Goal: Check status: Check status

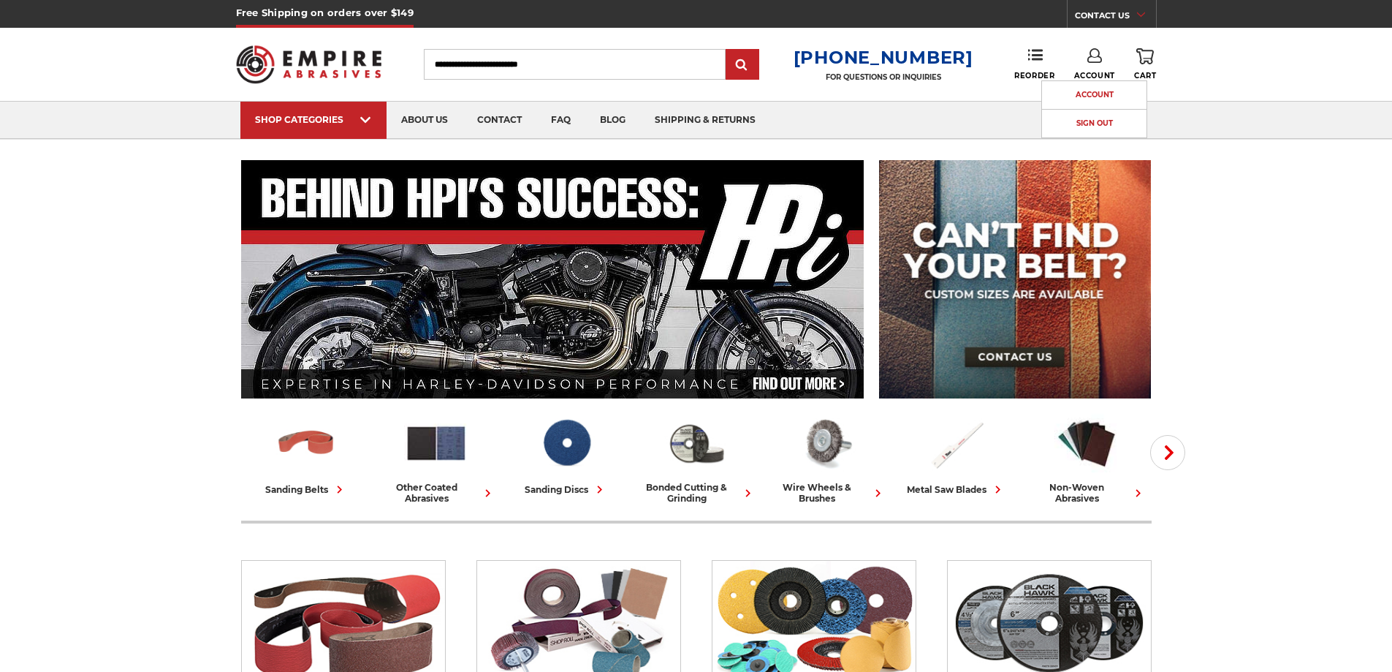
click at [1215, 136] on div "SHOP CATEGORIES sanding belts 3/8" x 13" 1/2" x 18" 1/2" x 24" 1" x 30" 1" x 42…" at bounding box center [696, 120] width 1392 height 38
drag, startPoint x: 1215, startPoint y: 136, endPoint x: 1229, endPoint y: 159, distance: 27.6
click at [1215, 137] on div "SHOP CATEGORIES sanding belts 3/8" x 13" 1/2" x 18" 1/2" x 24" 1" x 30" 1" x 42…" at bounding box center [696, 120] width 1392 height 38
click at [1026, 59] on link "Reorder" at bounding box center [1034, 63] width 40 height 31
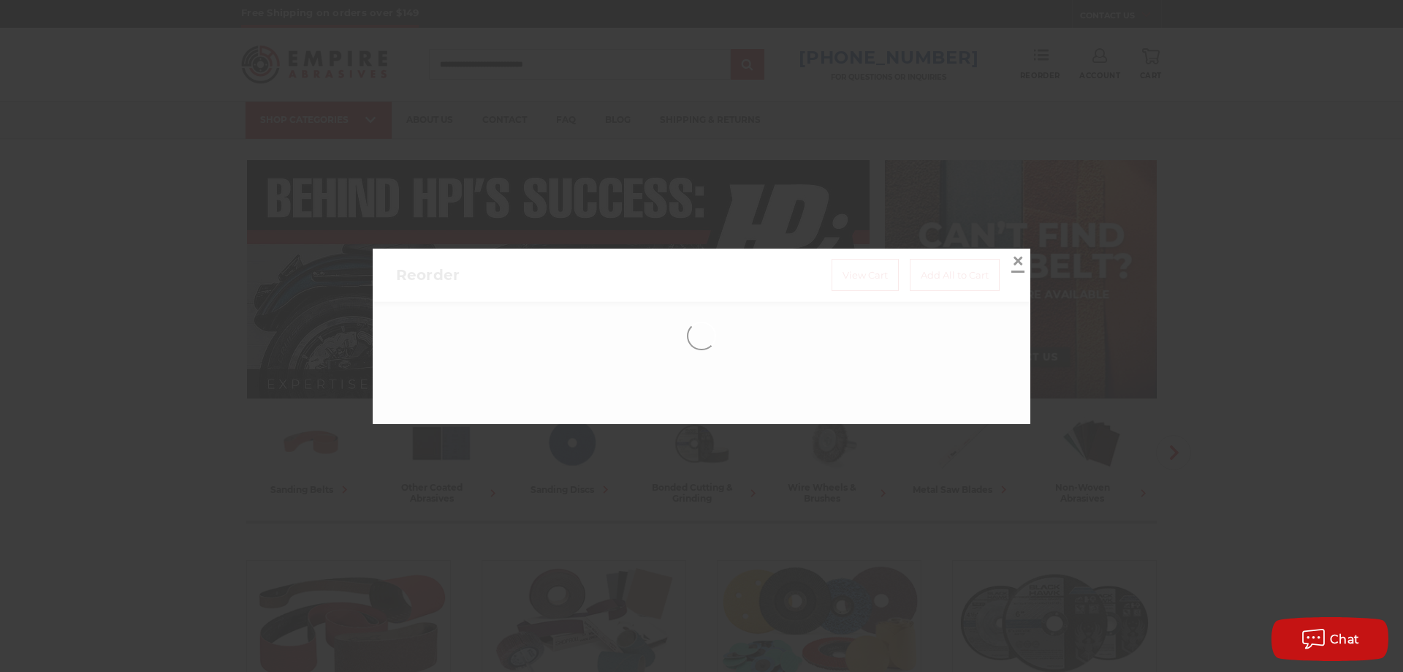
click at [1012, 260] on span "×" at bounding box center [1018, 260] width 13 height 29
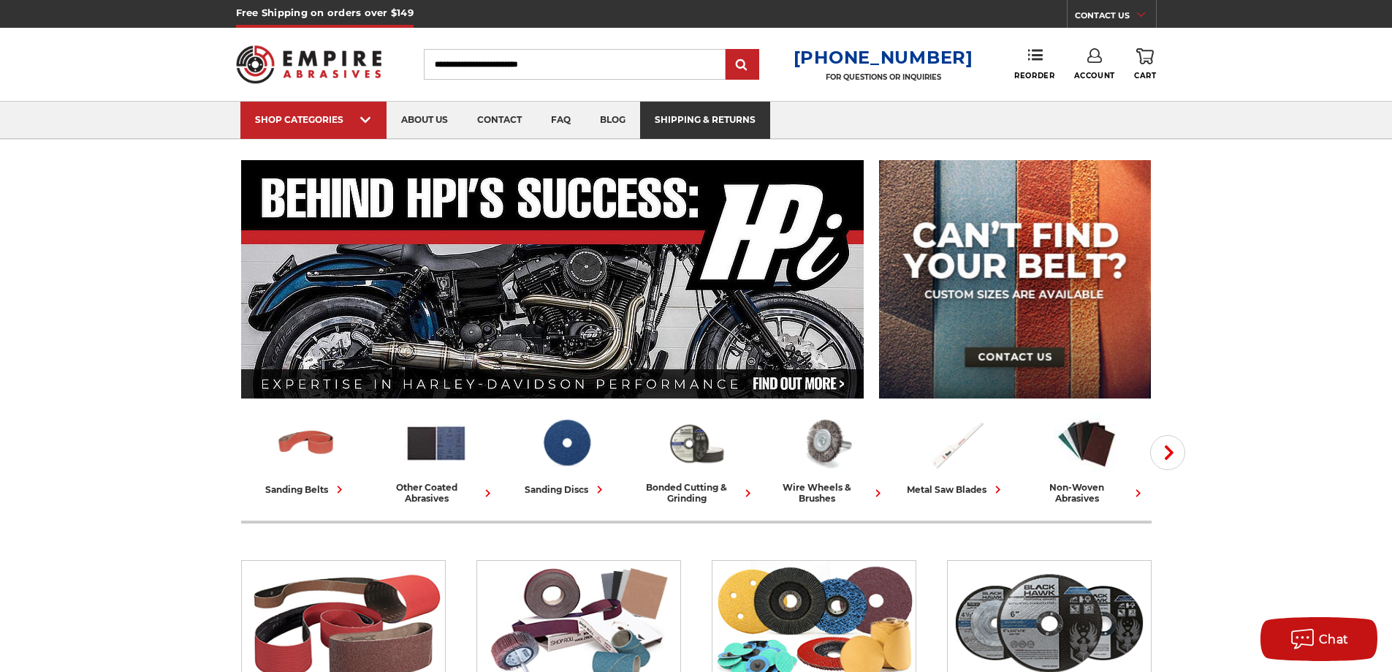
click at [666, 128] on link "shipping & returns" at bounding box center [705, 120] width 130 height 37
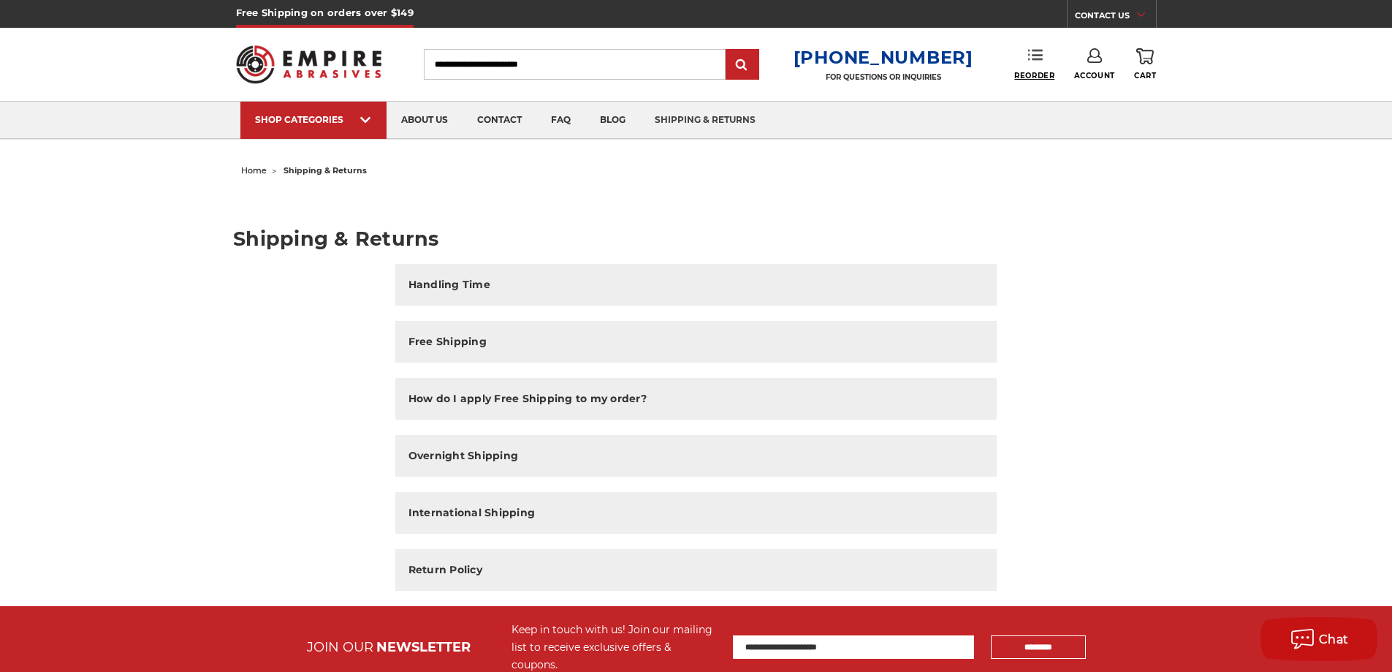
click at [1042, 77] on span "Reorder" at bounding box center [1034, 76] width 40 height 10
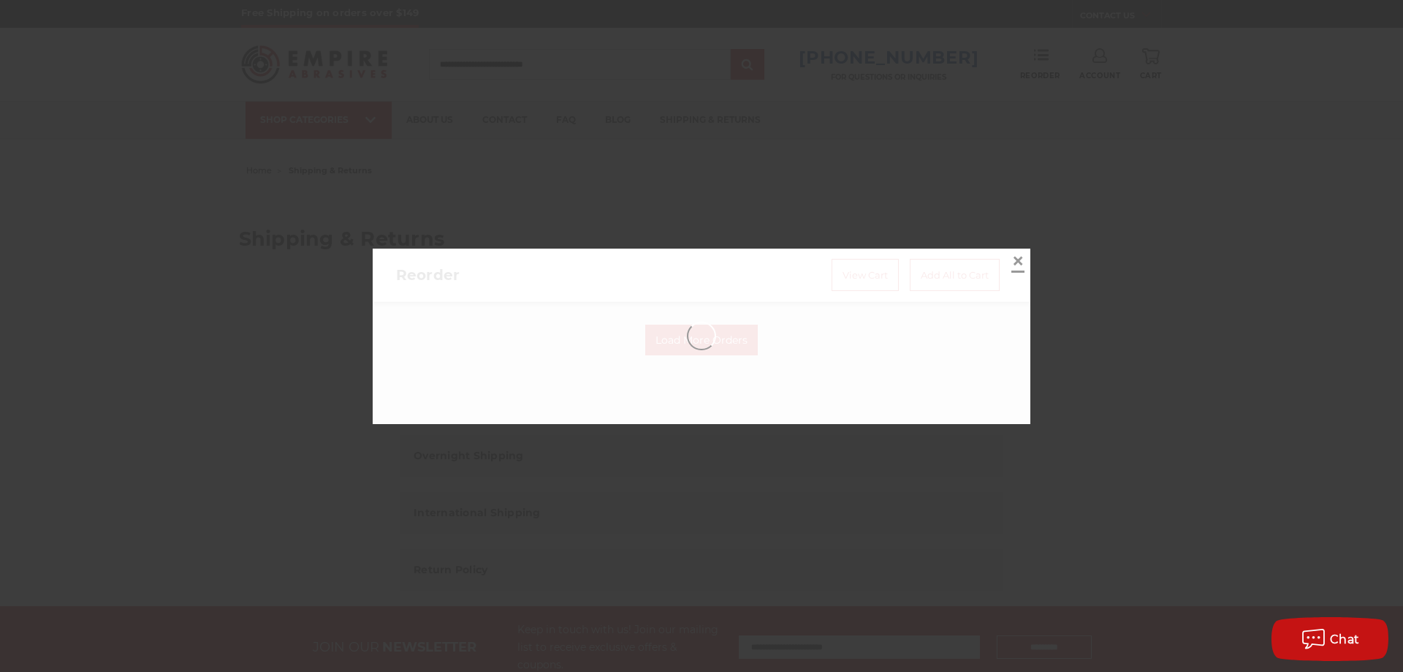
click at [1012, 260] on span "×" at bounding box center [1018, 260] width 13 height 29
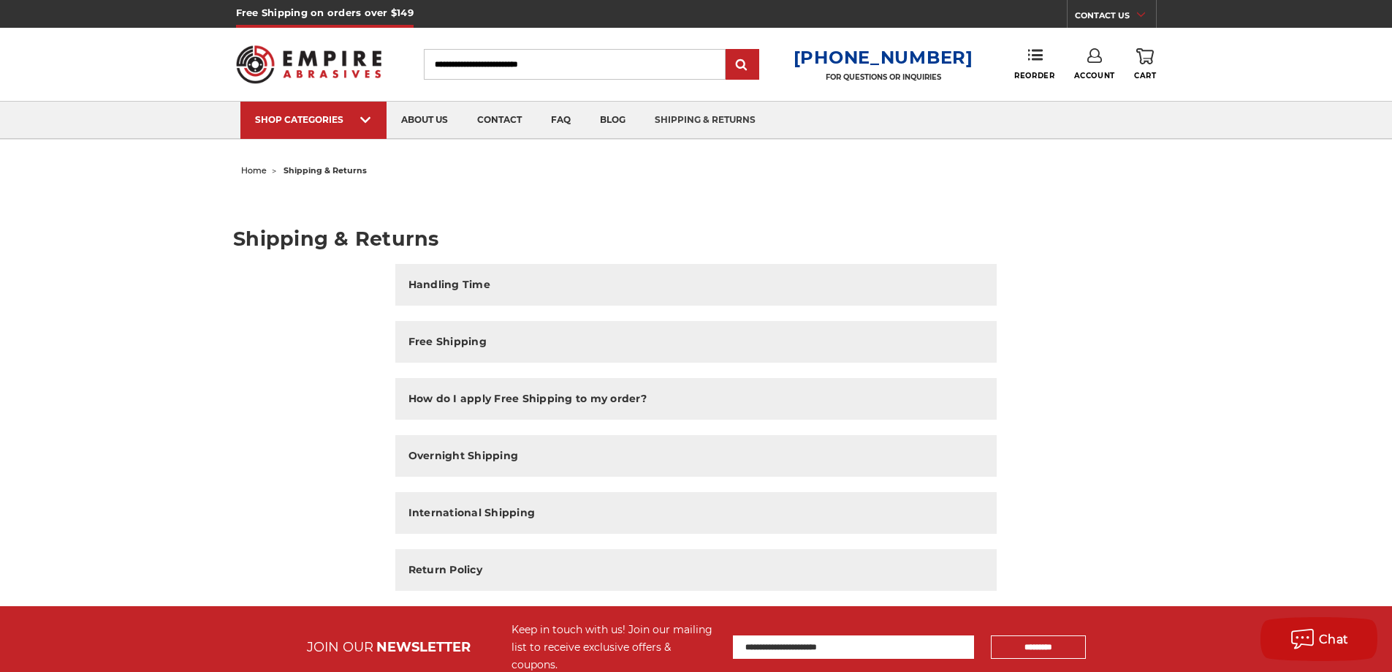
click at [1090, 53] on use at bounding box center [1095, 55] width 15 height 15
click at [1101, 91] on link "Account" at bounding box center [1094, 95] width 105 height 28
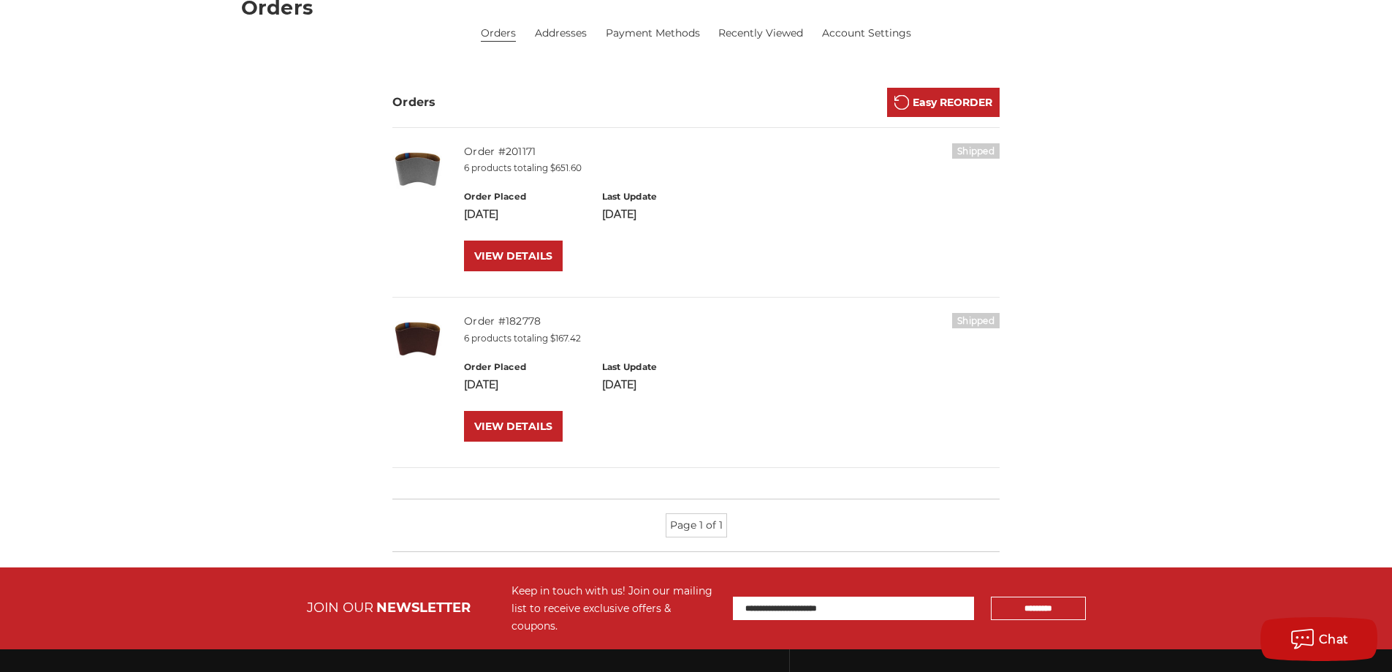
scroll to position [292, 0]
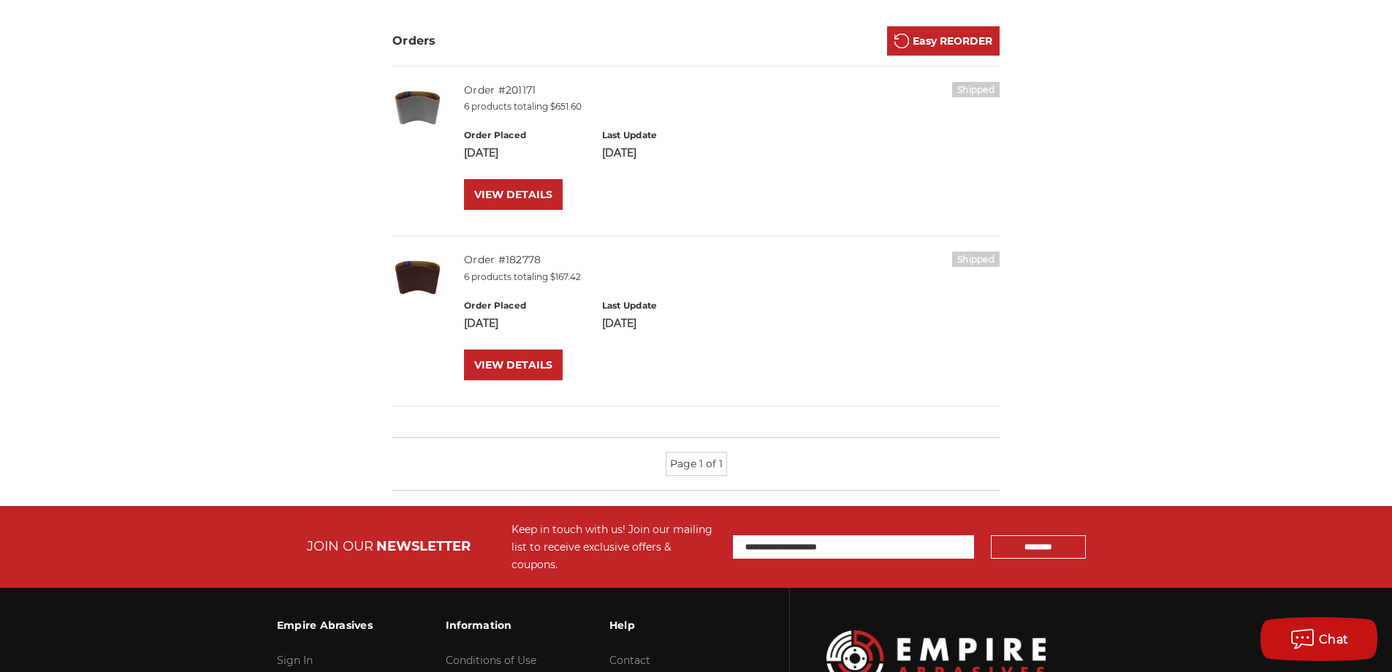
click at [297, 333] on div "home your account your orders Orders Orders Addresses Payment Methods Recently …" at bounding box center [696, 187] width 1033 height 638
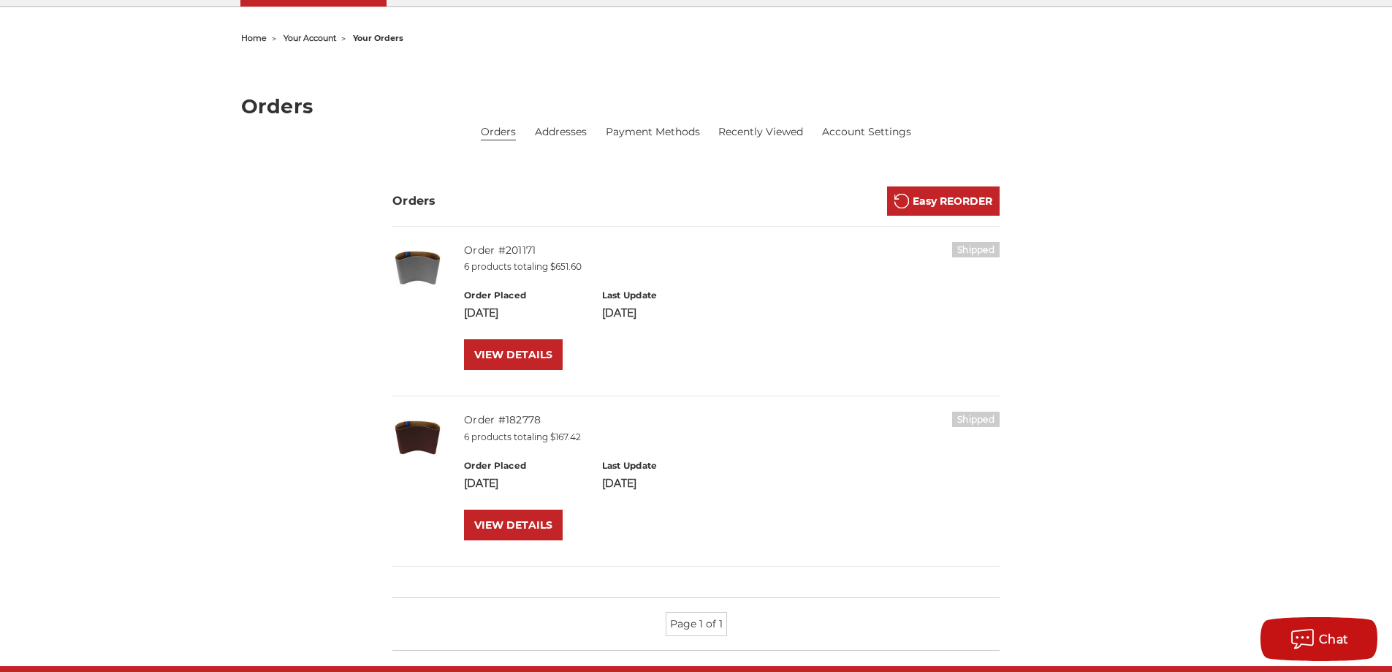
scroll to position [73, 0]
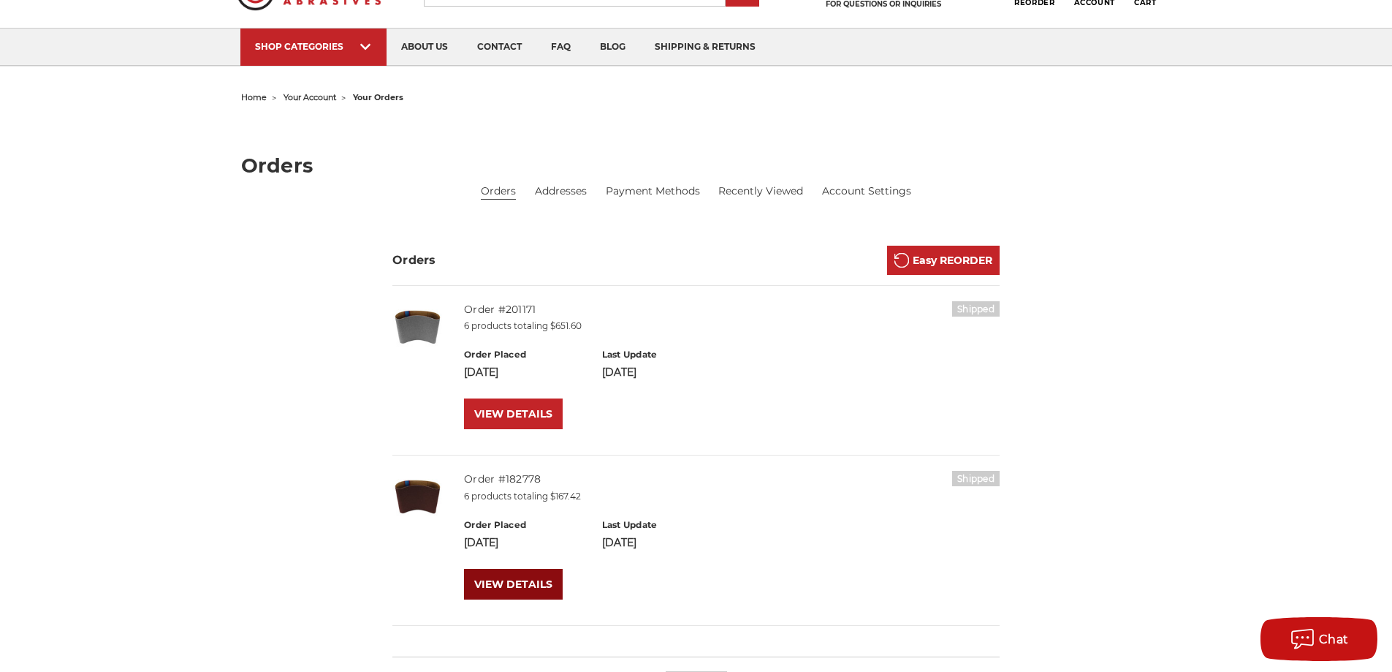
click at [492, 579] on link "VIEW DETAILS" at bounding box center [513, 584] width 99 height 31
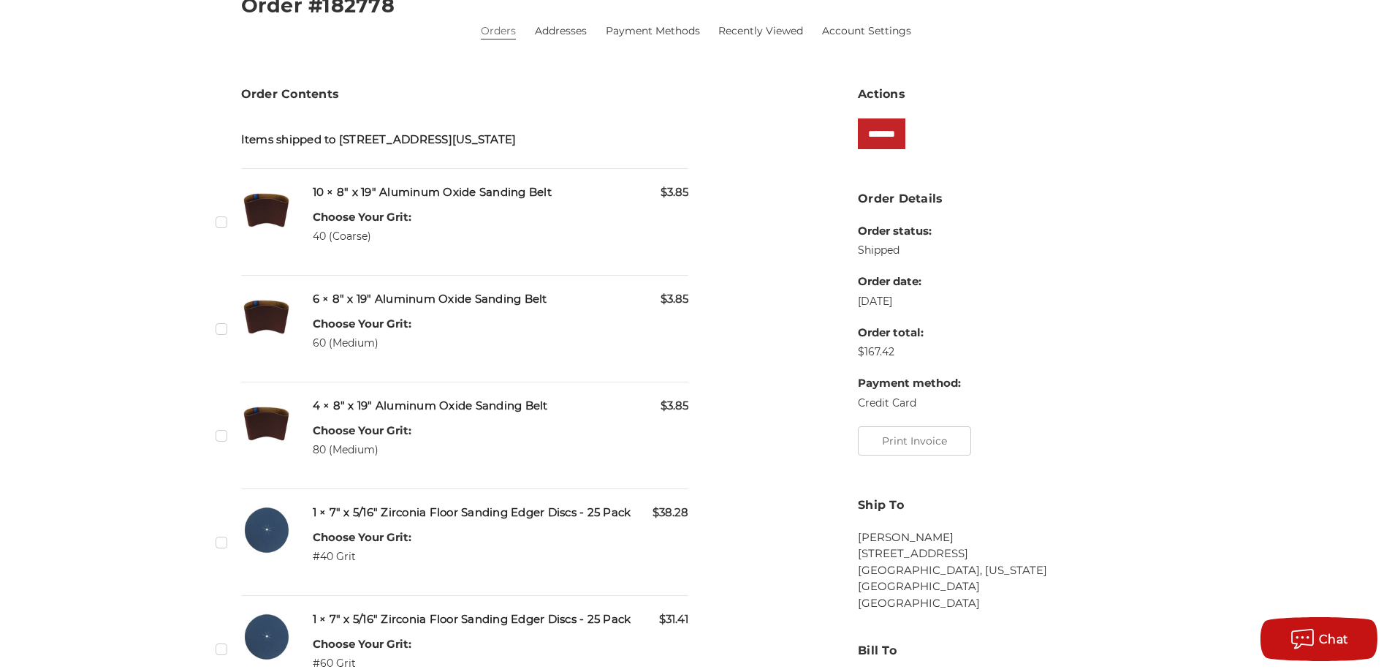
scroll to position [146, 0]
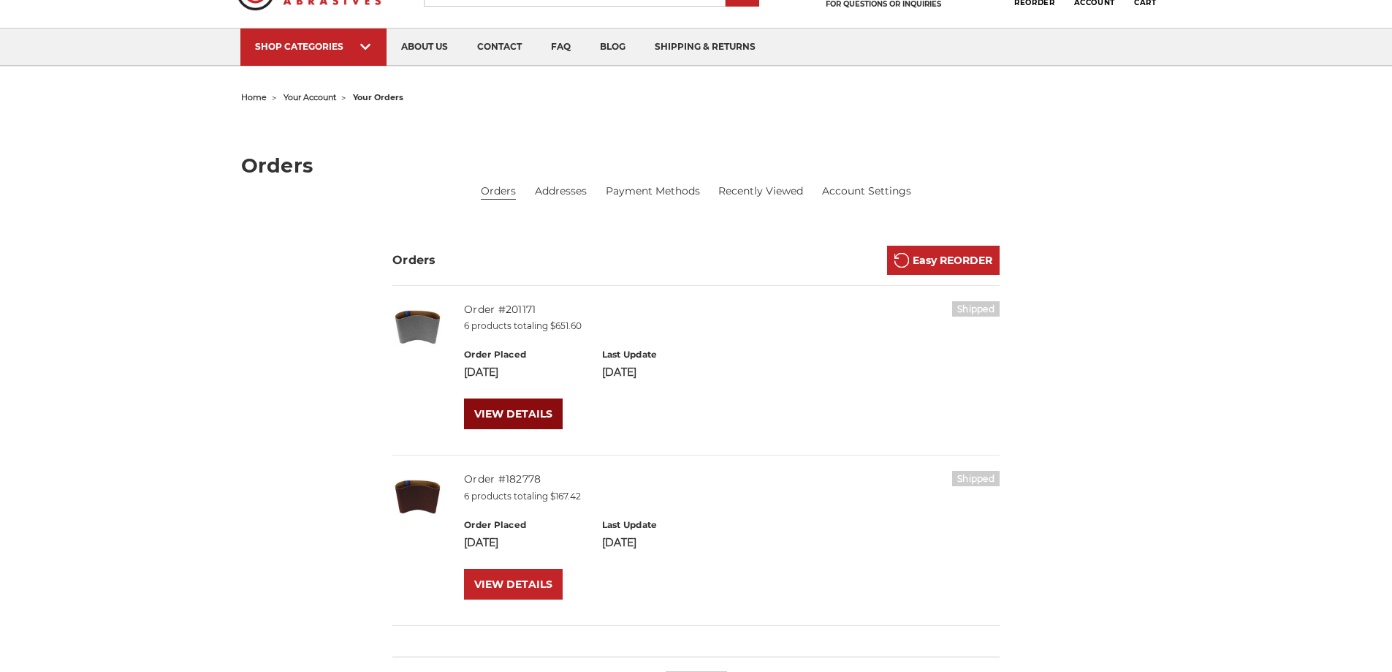
click at [526, 409] on link "VIEW DETAILS" at bounding box center [513, 413] width 99 height 31
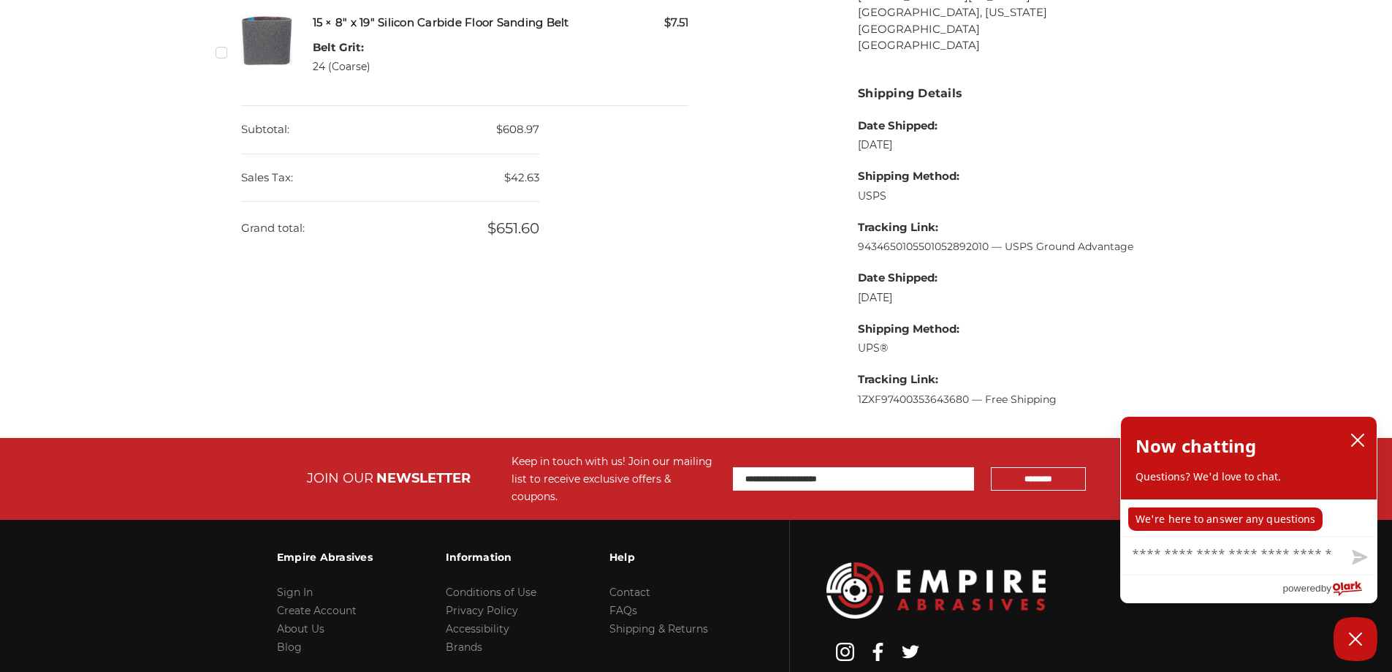
scroll to position [851, 0]
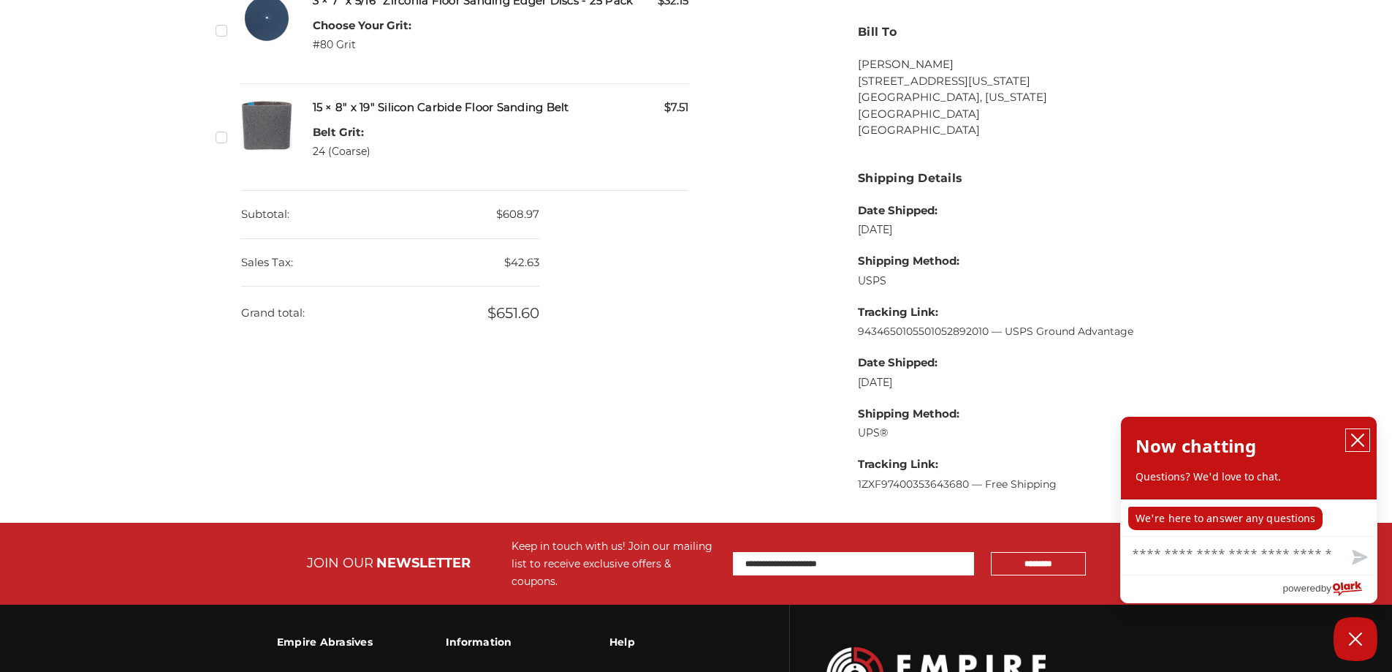
click at [1353, 444] on icon "close chatbox" at bounding box center [1358, 440] width 15 height 15
